Goal: Consume media (video, audio)

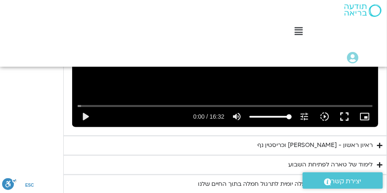
scroll to position [654, 0]
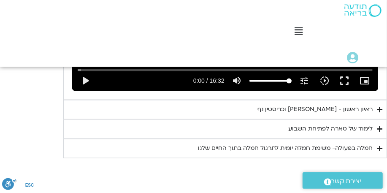
click at [379, 111] on icon "Accordion. Open links with Enter or Space, close with Escape, and navigate with…" at bounding box center [379, 110] width 5 height 6
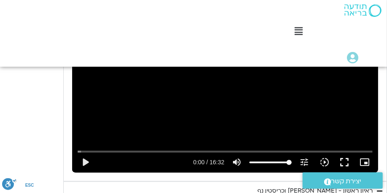
scroll to position [573, 0]
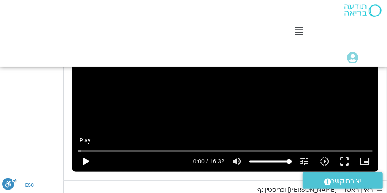
click at [87, 160] on button "play_arrow" at bounding box center [85, 162] width 20 height 20
click at [306, 162] on icon "tune" at bounding box center [304, 162] width 10 height 10
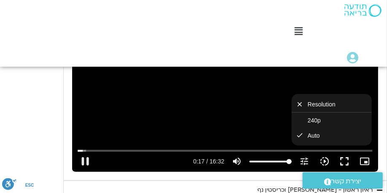
click at [325, 161] on icon "slow_motion_video" at bounding box center [325, 162] width 10 height 10
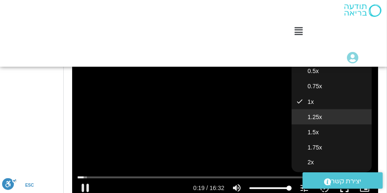
scroll to position [547, 0]
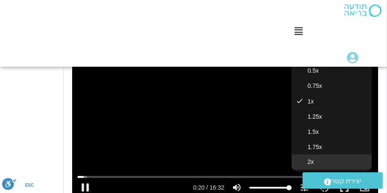
click at [311, 157] on button "2x" at bounding box center [332, 162] width 80 height 15
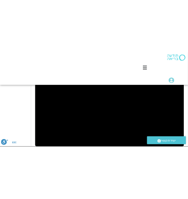
scroll to position [553, 0]
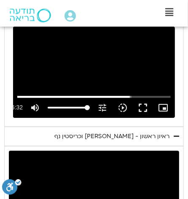
type input "727.694639"
type input "99.9435073843919"
type input "727.852749"
type input "99.6691146800097"
type input "728.916812"
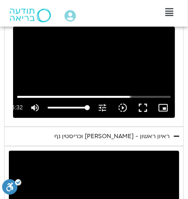
type input "96.9816802517957"
type input "729.335624"
type input "96.6830764264385"
type input "729.369644"
type input "96.2230651279154"
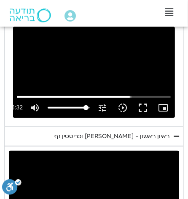
type input "729.848521"
type input "96.2230651279154"
click at [86, 107] on input "Volume" at bounding box center [69, 107] width 42 height 5
click at [126, 97] on input "Seek" at bounding box center [94, 96] width 154 height 5
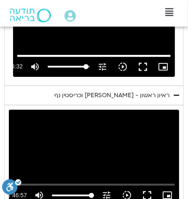
scroll to position [607, 0]
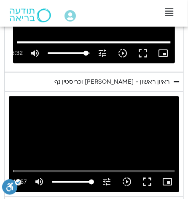
type input "992.52"
